Goal: Check status: Check status

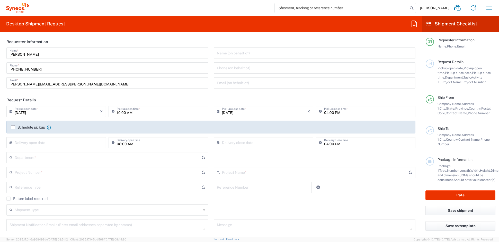
type input "Ohio"
type input "United States"
type input "6156"
type input "Syneos Health Communications-Westerville OH"
click at [489, 8] on icon "button" at bounding box center [489, 8] width 6 height 4
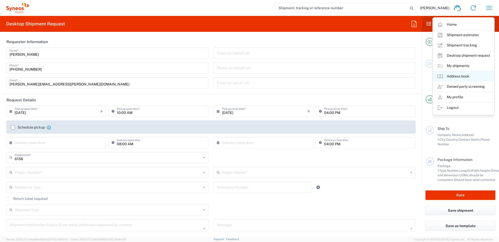
click at [460, 76] on link "Address book" at bounding box center [463, 76] width 61 height 10
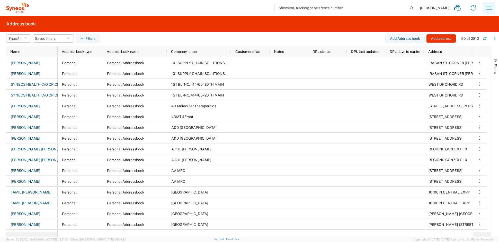
click at [490, 6] on icon "button" at bounding box center [489, 8] width 8 height 8
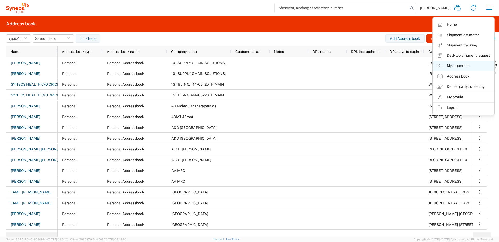
click at [455, 66] on link "My shipments" at bounding box center [463, 66] width 61 height 10
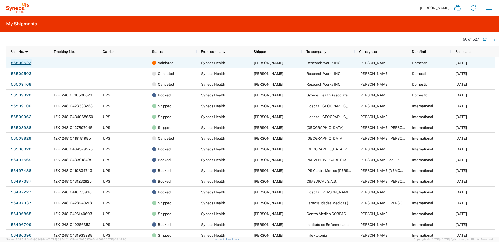
click at [22, 63] on link "56509523" at bounding box center [21, 63] width 21 height 8
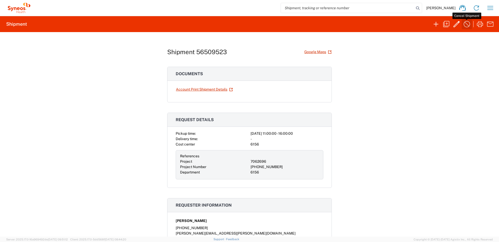
click at [467, 24] on icon "button" at bounding box center [466, 24] width 8 height 8
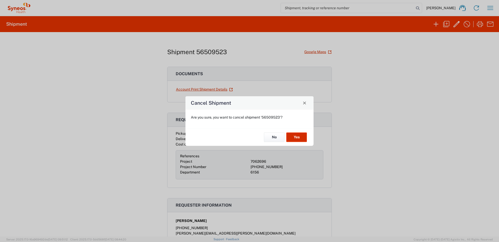
click at [301, 138] on button "Yes" at bounding box center [296, 138] width 21 height 10
